Goal: Find specific page/section: Find specific page/section

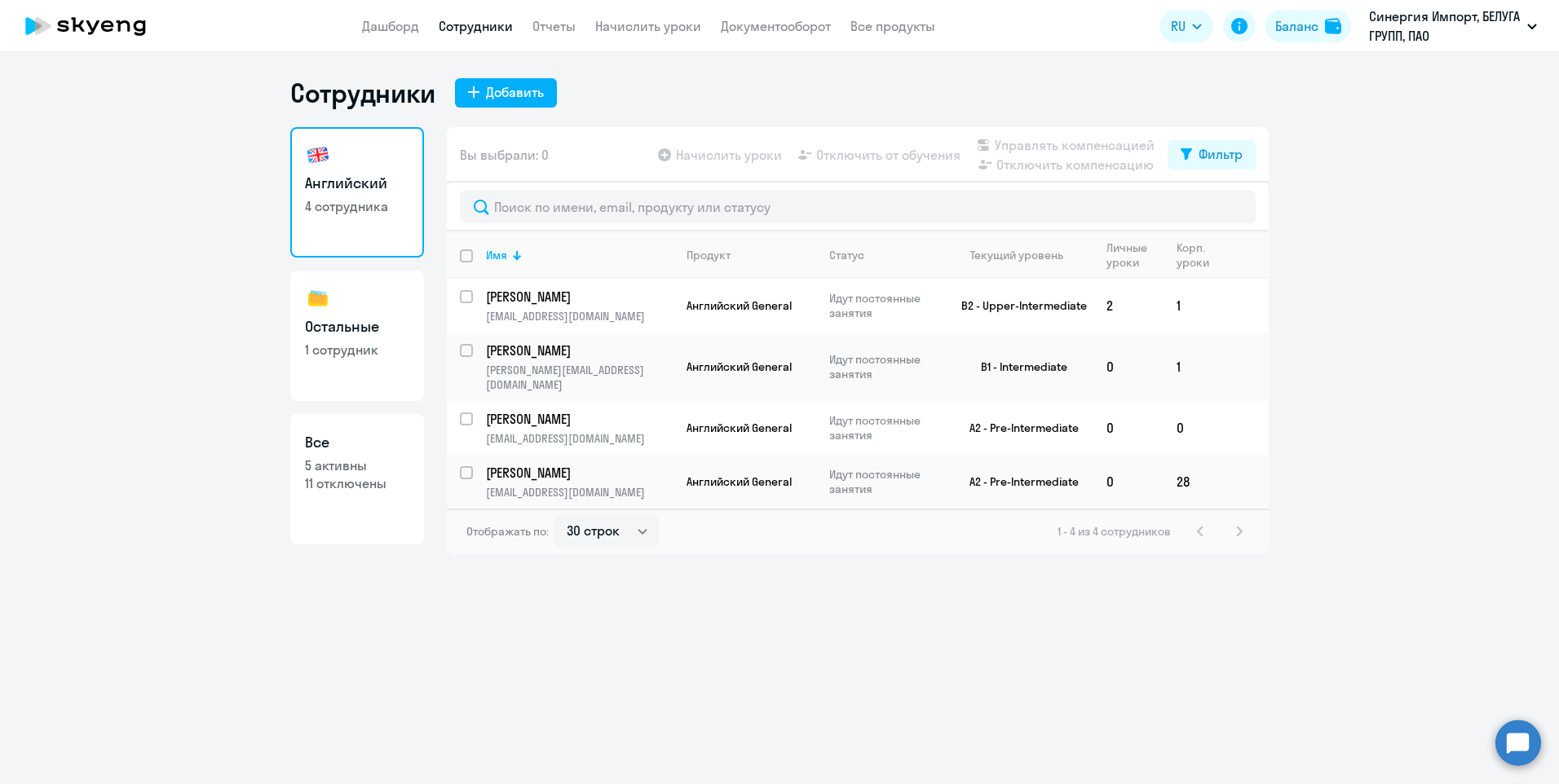
select select "30"
drag, startPoint x: 0, startPoint y: 0, endPoint x: 354, endPoint y: 376, distance: 516.4
click at [354, 376] on link "Остальные 1 сотрудник" at bounding box center [357, 335] width 134 height 130
select select "30"
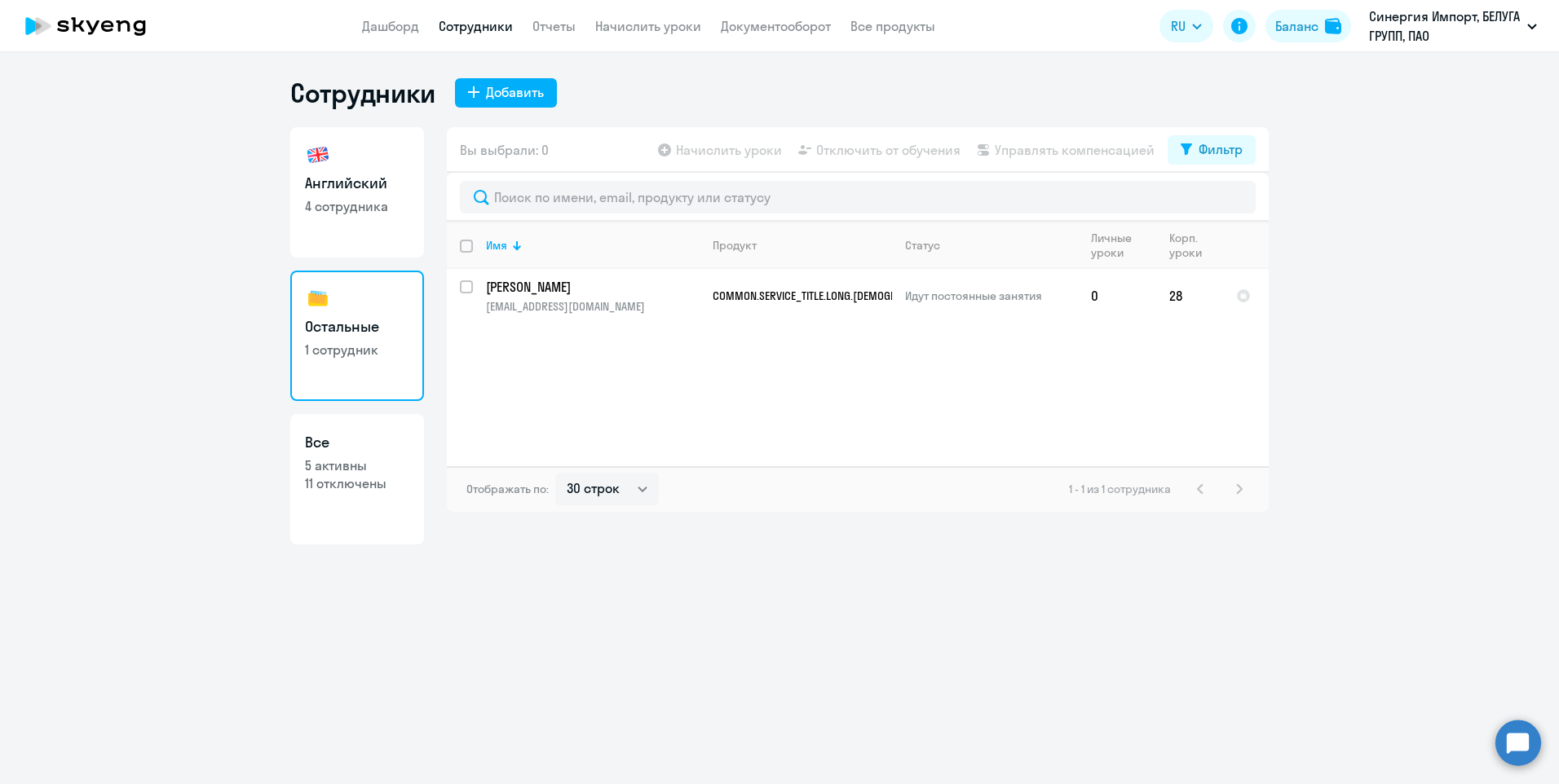
click at [358, 216] on link "Английский 4 сотрудника" at bounding box center [357, 192] width 134 height 130
select select "30"
